Goal: Transaction & Acquisition: Book appointment/travel/reservation

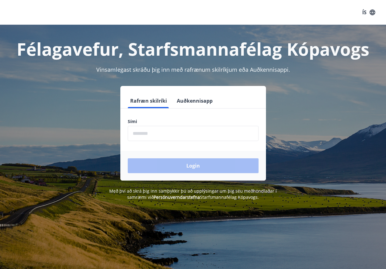
click at [172, 131] on input "phone" at bounding box center [193, 133] width 131 height 15
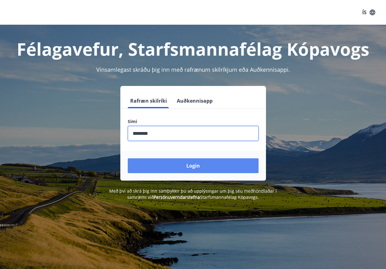
type input "********"
click at [178, 162] on button "Login" at bounding box center [193, 165] width 131 height 15
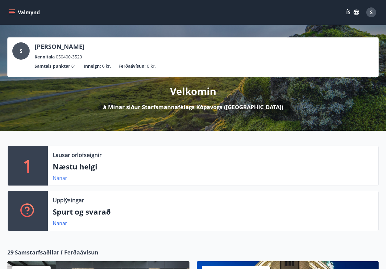
click at [61, 178] on link "Nánar" at bounding box center [60, 178] width 15 height 7
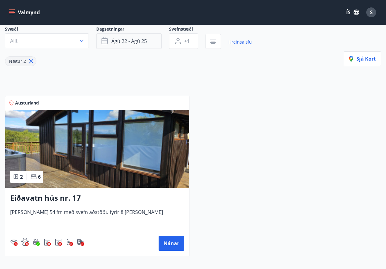
scroll to position [58, 0]
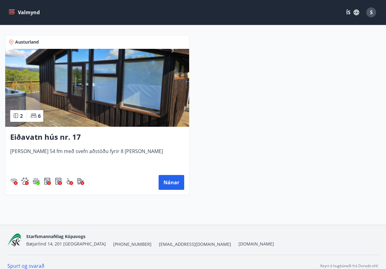
click at [108, 102] on img at bounding box center [97, 88] width 184 height 78
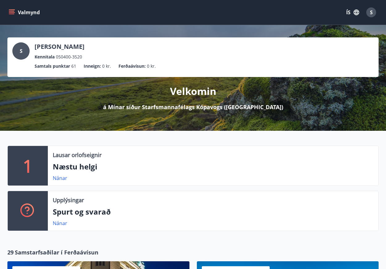
click at [11, 10] on icon "menu" at bounding box center [12, 10] width 7 height 1
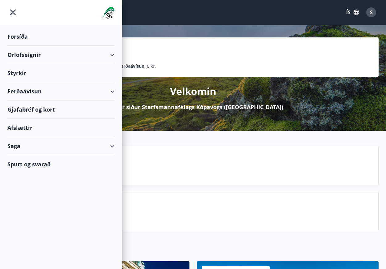
click at [37, 61] on div "Orlofseignir" at bounding box center [60, 55] width 107 height 18
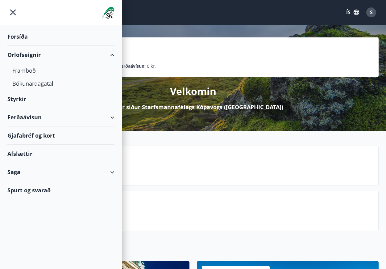
click at [27, 116] on div "Ferðaávísun" at bounding box center [60, 117] width 107 height 18
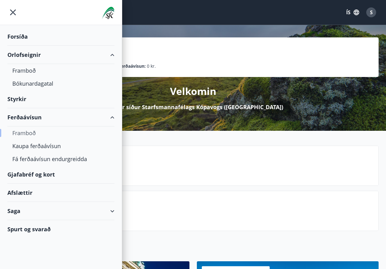
click at [26, 134] on div "Framboð" at bounding box center [60, 132] width 97 height 13
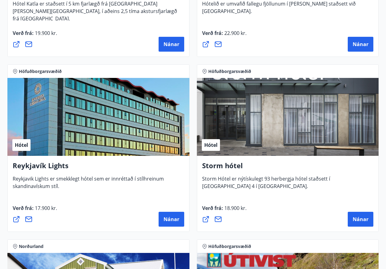
scroll to position [751, 0]
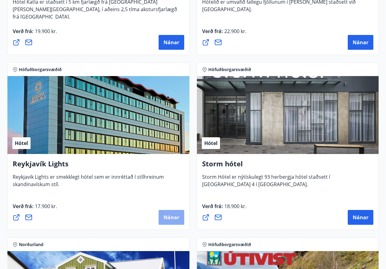
click at [170, 217] on span "Nánar" at bounding box center [172, 217] width 16 height 7
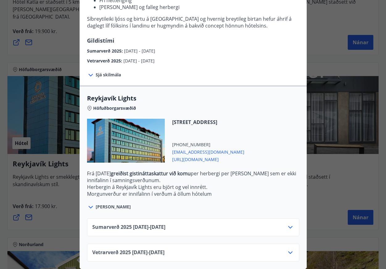
scroll to position [116, 0]
click at [167, 234] on div "Sumarverð [PHONE_NUMBER][DATE] - [DATE]" at bounding box center [193, 229] width 202 height 12
click at [284, 225] on div "Sumarverð [PHONE_NUMBER][DATE] - [DATE]" at bounding box center [193, 229] width 202 height 12
click at [291, 226] on icon at bounding box center [290, 226] width 7 height 7
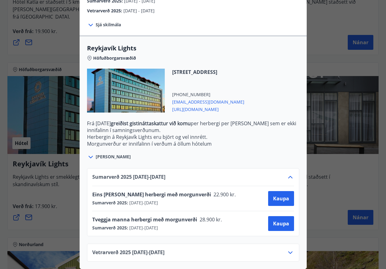
scroll to position [166, 0]
click at [61, 199] on div "Reykjavík Lights Fyrir bókarnir og frekari upplýsingar vinsamlega senduð póst á…" at bounding box center [193, 134] width 386 height 269
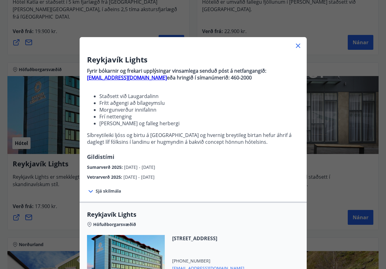
click at [296, 44] on icon at bounding box center [298, 45] width 7 height 7
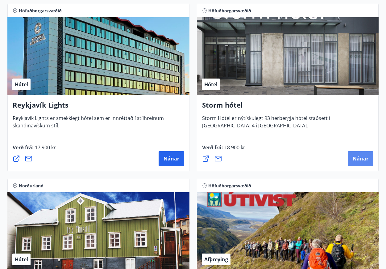
scroll to position [801, 0]
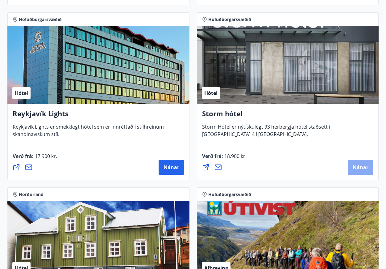
click at [364, 170] on span "Nánar" at bounding box center [361, 167] width 16 height 7
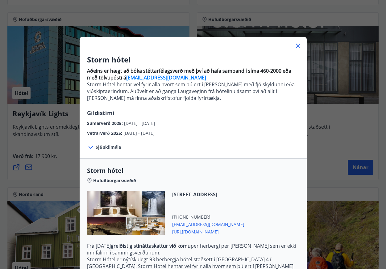
click at [330, 111] on div "Storm hótel Aðeins er hægt að bóka stéttarfélagsverð með því að hafa samband í …" at bounding box center [193, 134] width 386 height 269
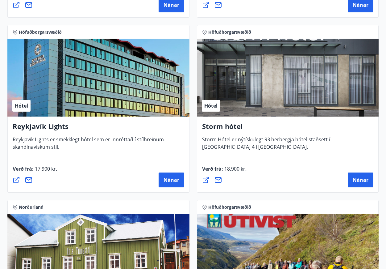
scroll to position [785, 0]
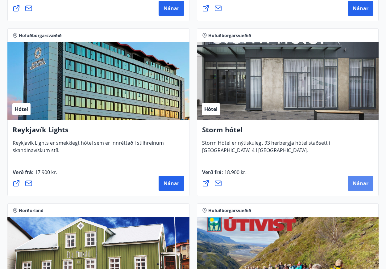
click at [354, 179] on button "Nánar" at bounding box center [361, 183] width 26 height 15
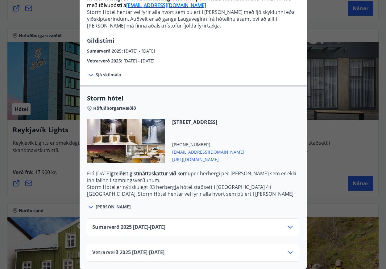
scroll to position [72, 0]
click at [197, 226] on div "Sumarverð [PHONE_NUMBER][DATE] - [DATE]" at bounding box center [193, 229] width 202 height 12
click at [291, 225] on icon at bounding box center [290, 226] width 7 height 7
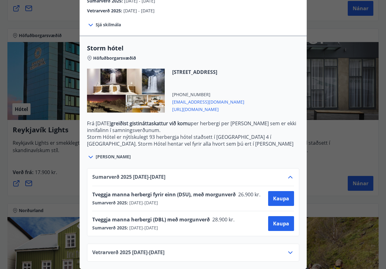
scroll to position [0, 0]
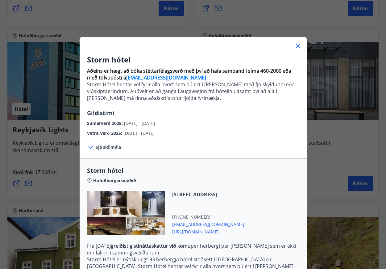
click at [69, 222] on div "Storm hótel Aðeins er hægt að bóka stéttarfélagsverð með því að hafa samband í …" at bounding box center [193, 134] width 386 height 269
click at [297, 46] on icon at bounding box center [298, 45] width 7 height 7
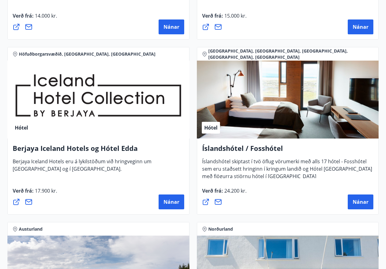
scroll to position [1118, 0]
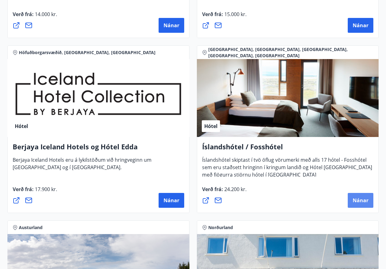
click at [354, 199] on span "Nánar" at bounding box center [361, 200] width 16 height 7
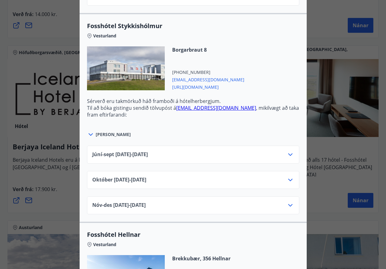
scroll to position [404, 0]
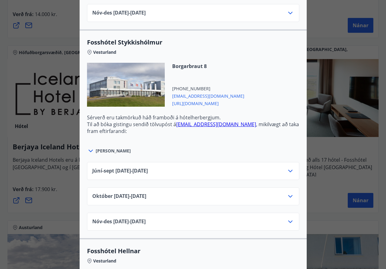
click at [334, 138] on div "Íslandshótel / Fosshótel Ekki er hægt að nýta Ferðaávísun fyrir bókanir sem eru…" at bounding box center [193, 134] width 386 height 269
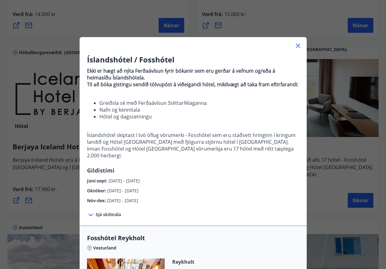
click at [301, 47] on icon at bounding box center [298, 45] width 7 height 7
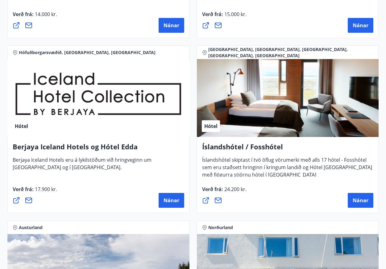
click at [159, 192] on div "Verð frá : 17.900 kr. [GEOGRAPHIC_DATA]" at bounding box center [99, 196] width 172 height 22
click at [167, 197] on span "Nánar" at bounding box center [172, 200] width 16 height 7
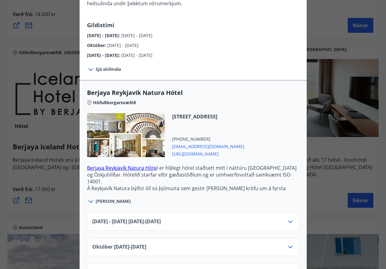
scroll to position [88, 0]
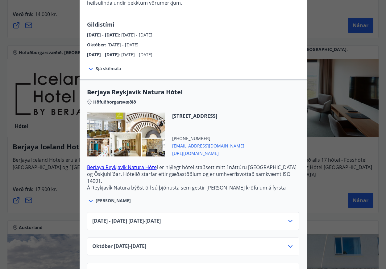
click at [149, 224] on span "[DATE] - [DATE] [DATE] - [DATE]" at bounding box center [126, 220] width 69 height 7
click at [224, 221] on div "[DATE] - [DATE] [DATE] - [DATE]" at bounding box center [193, 223] width 202 height 12
click at [285, 221] on div "[DATE] - [DATE] [DATE] - [DATE]" at bounding box center [193, 223] width 202 height 12
click at [294, 221] on icon at bounding box center [290, 220] width 7 height 7
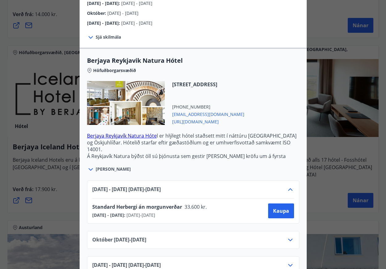
click at [337, 108] on div "Berjaya Iceland Hotels og Hótel Edda Berjaya Iceland Hotels og Hótel Edda eru h…" at bounding box center [193, 14] width 386 height 269
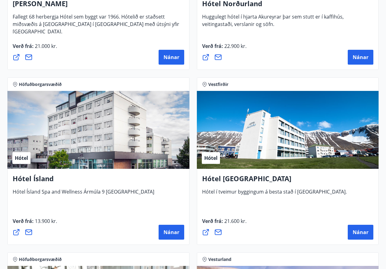
scroll to position [1440, 0]
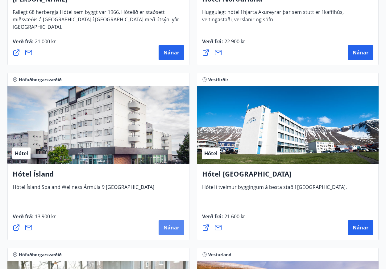
click at [164, 223] on button "Nánar" at bounding box center [172, 227] width 26 height 15
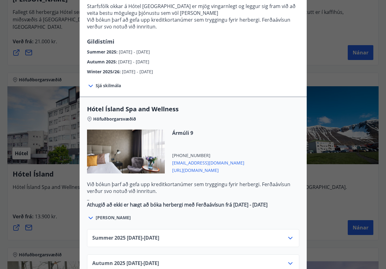
scroll to position [263, 0]
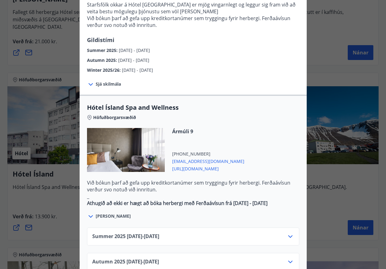
click at [182, 233] on div "Summer [PHONE_NUMBER][DATE] - [DATE]" at bounding box center [193, 239] width 202 height 12
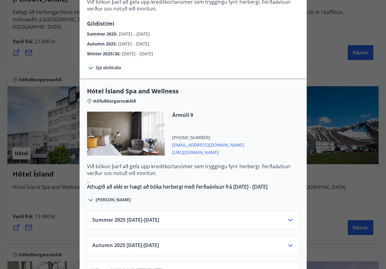
scroll to position [284, 0]
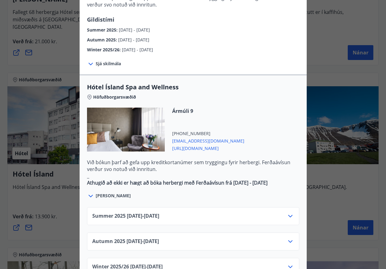
click at [288, 212] on icon at bounding box center [290, 215] width 7 height 7
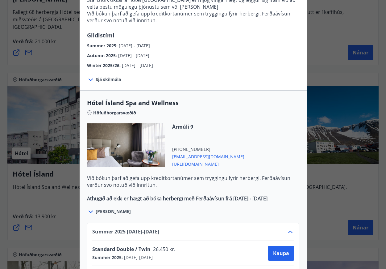
scroll to position [274, 0]
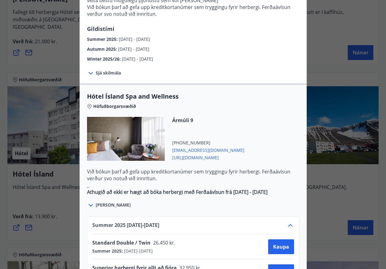
click at [315, 140] on div "Hótel Ísland Sendu skilaboð til að panta herbergi [EMAIL_ADDRESS][DOMAIN_NAME] …" at bounding box center [193, 134] width 386 height 269
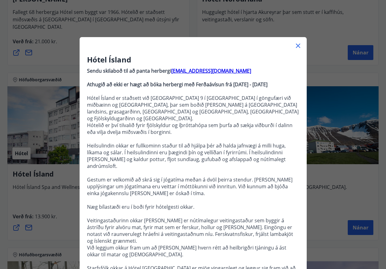
click at [300, 40] on div at bounding box center [193, 43] width 227 height 12
click at [299, 47] on icon at bounding box center [298, 45] width 7 height 7
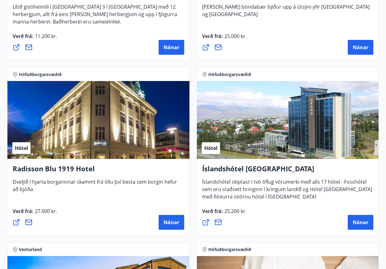
scroll to position [1801, 0]
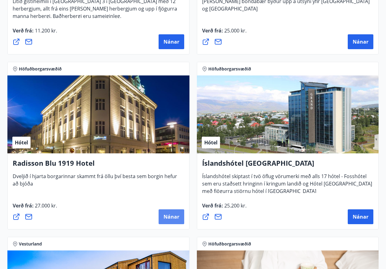
click at [174, 223] on button "Nánar" at bounding box center [172, 216] width 26 height 15
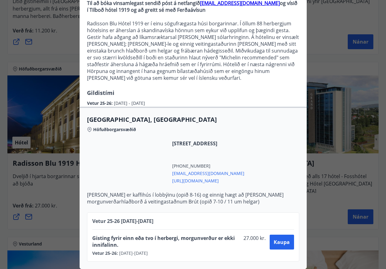
scroll to position [74, 0]
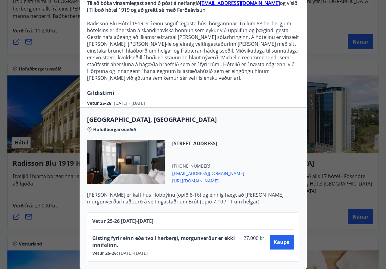
click at [322, 178] on div "Radisson Blu 1919 Hotel Til að bóka vinsamlegast sendið póst á netfangið [EMAIL…" at bounding box center [193, 66] width 386 height 269
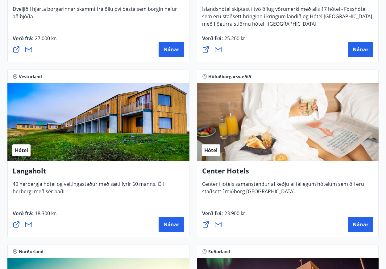
scroll to position [1968, 0]
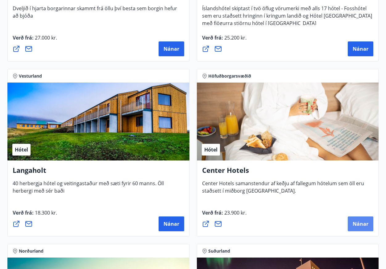
click at [360, 220] on button "Nánar" at bounding box center [361, 223] width 26 height 15
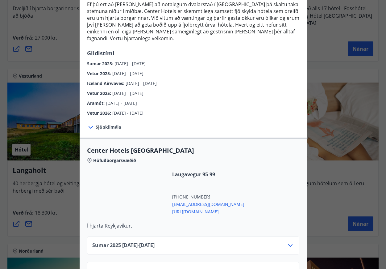
scroll to position [153, 0]
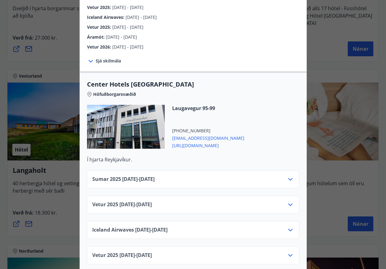
click at [229, 179] on div "Sumar [PHONE_NUMBER][DATE] - [DATE]" at bounding box center [193, 181] width 202 height 12
click at [230, 170] on div "Sumar [PHONE_NUMBER][DATE] - [DATE]" at bounding box center [193, 179] width 212 height 18
click at [237, 175] on div "Sumar [PHONE_NUMBER][DATE] - [DATE]" at bounding box center [193, 181] width 202 height 12
click at [287, 175] on icon at bounding box center [290, 178] width 7 height 7
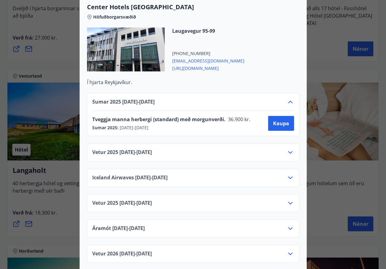
scroll to position [233, 0]
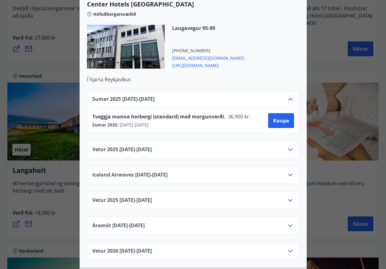
click at [349, 180] on div "Center Hotels Verð er með morgunverði inniföldum og miðast við Standard Double/…" at bounding box center [193, 134] width 386 height 269
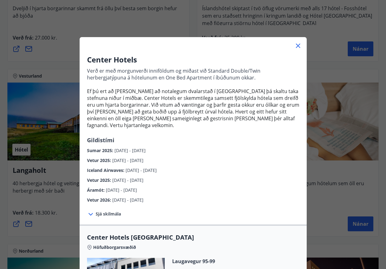
click at [300, 49] on div at bounding box center [193, 43] width 227 height 12
click at [297, 45] on icon at bounding box center [298, 46] width 4 height 4
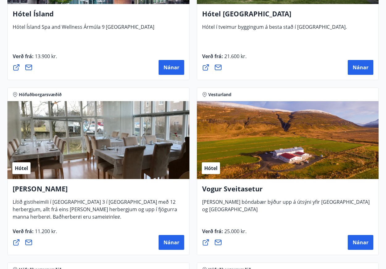
scroll to position [1630, 0]
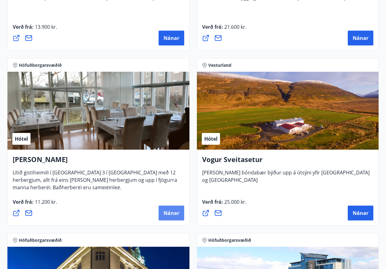
click at [169, 214] on span "Nánar" at bounding box center [172, 212] width 16 height 7
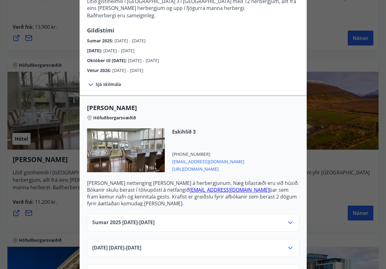
scroll to position [124, 0]
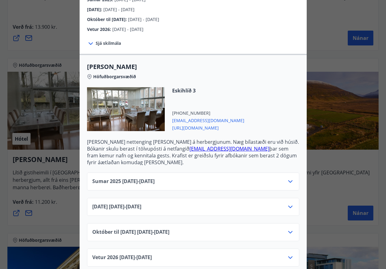
click at [170, 184] on div "Sumar [PHONE_NUMBER][DATE] - [DATE]" at bounding box center [193, 184] width 202 height 12
click at [292, 180] on icon at bounding box center [290, 181] width 7 height 7
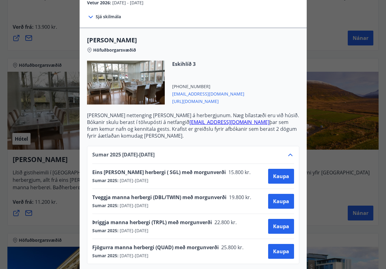
scroll to position [32, 0]
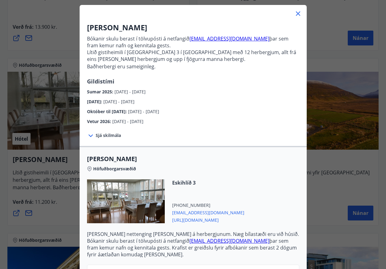
drag, startPoint x: 146, startPoint y: 30, endPoint x: 88, endPoint y: 30, distance: 57.8
click at [88, 30] on h3 "[PERSON_NAME]" at bounding box center [193, 27] width 212 height 11
